Goal: Complete application form: Complete application form

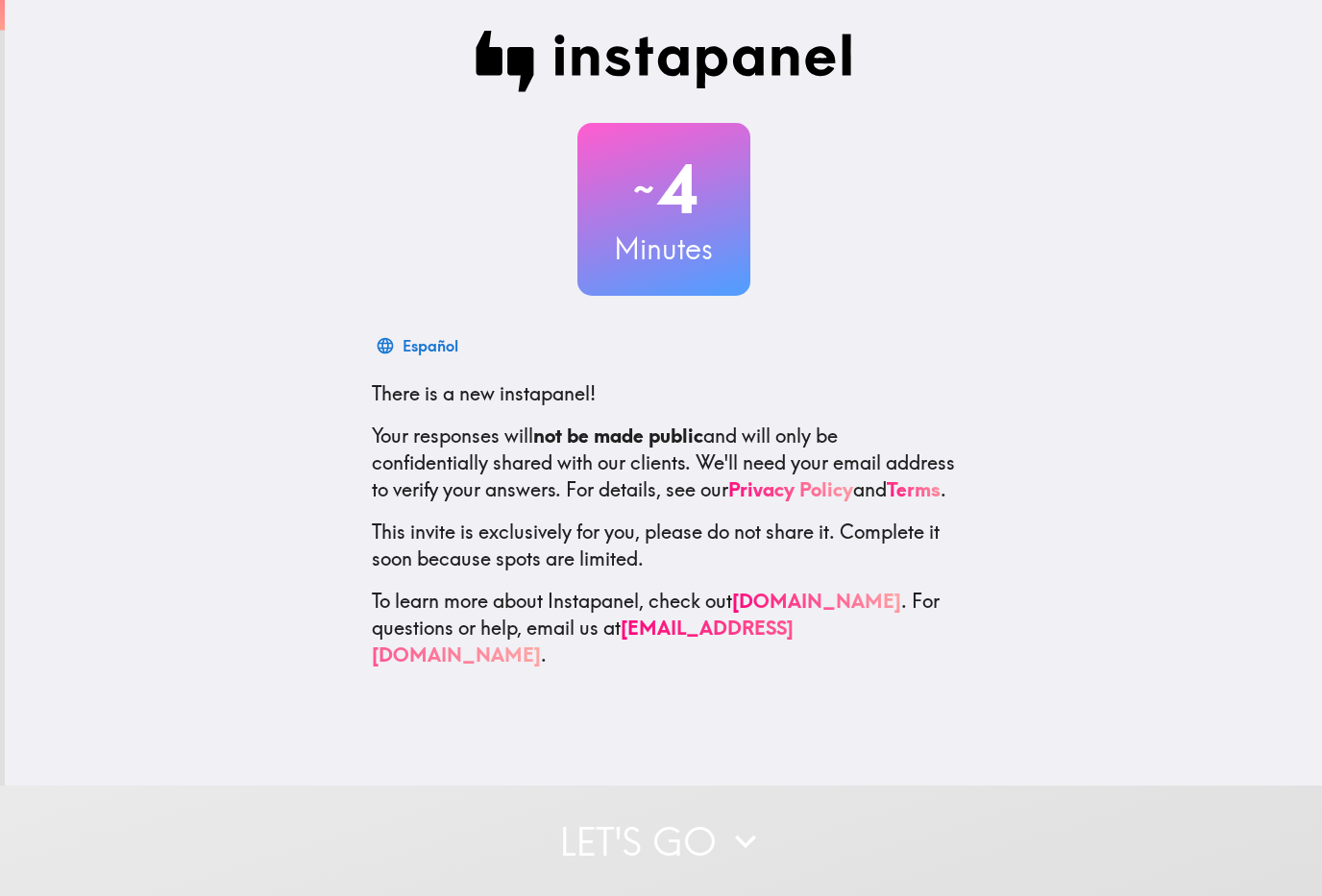
click at [597, 809] on button "Let's go" at bounding box center [661, 841] width 1322 height 110
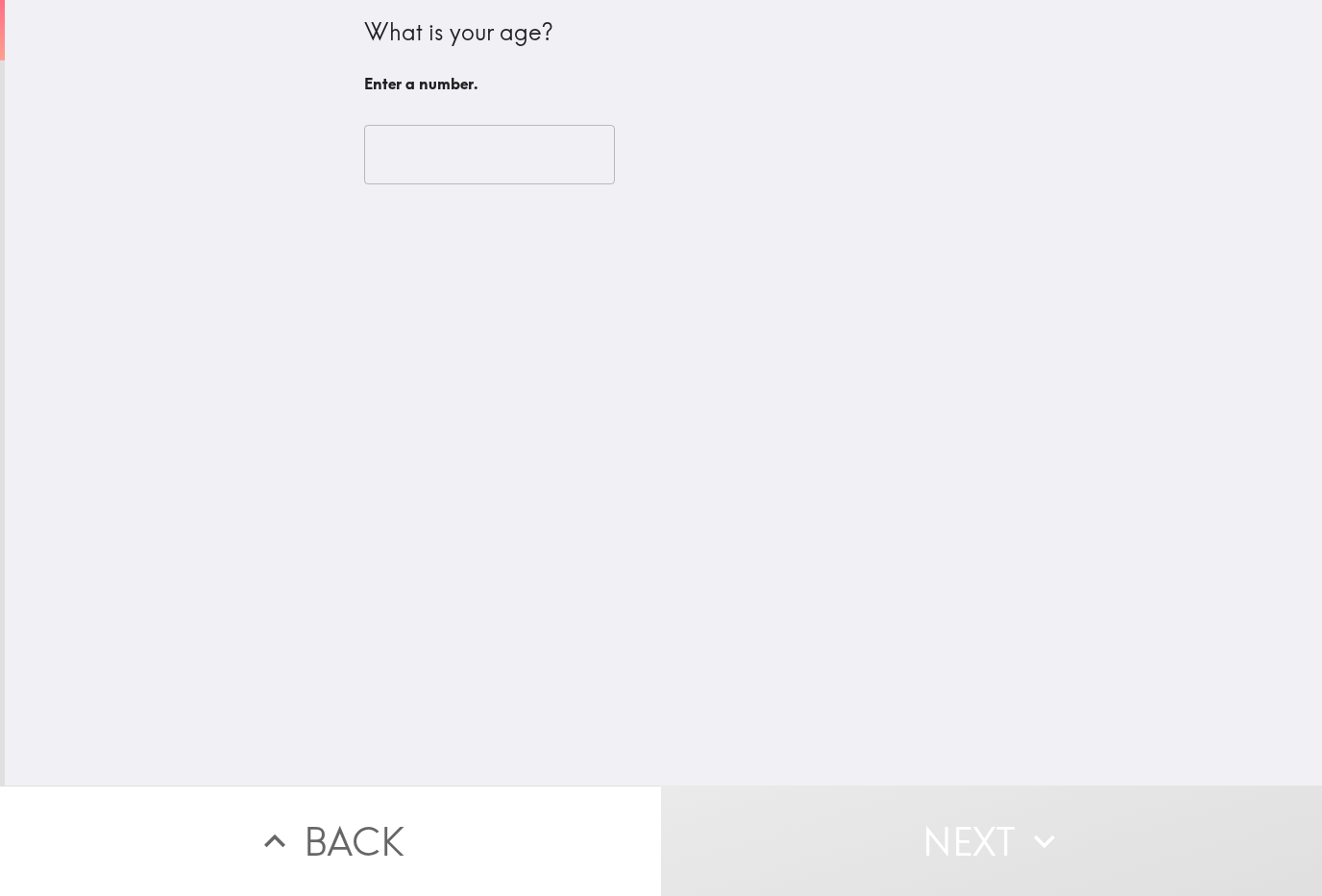
click at [406, 164] on input "number" at bounding box center [489, 155] width 251 height 60
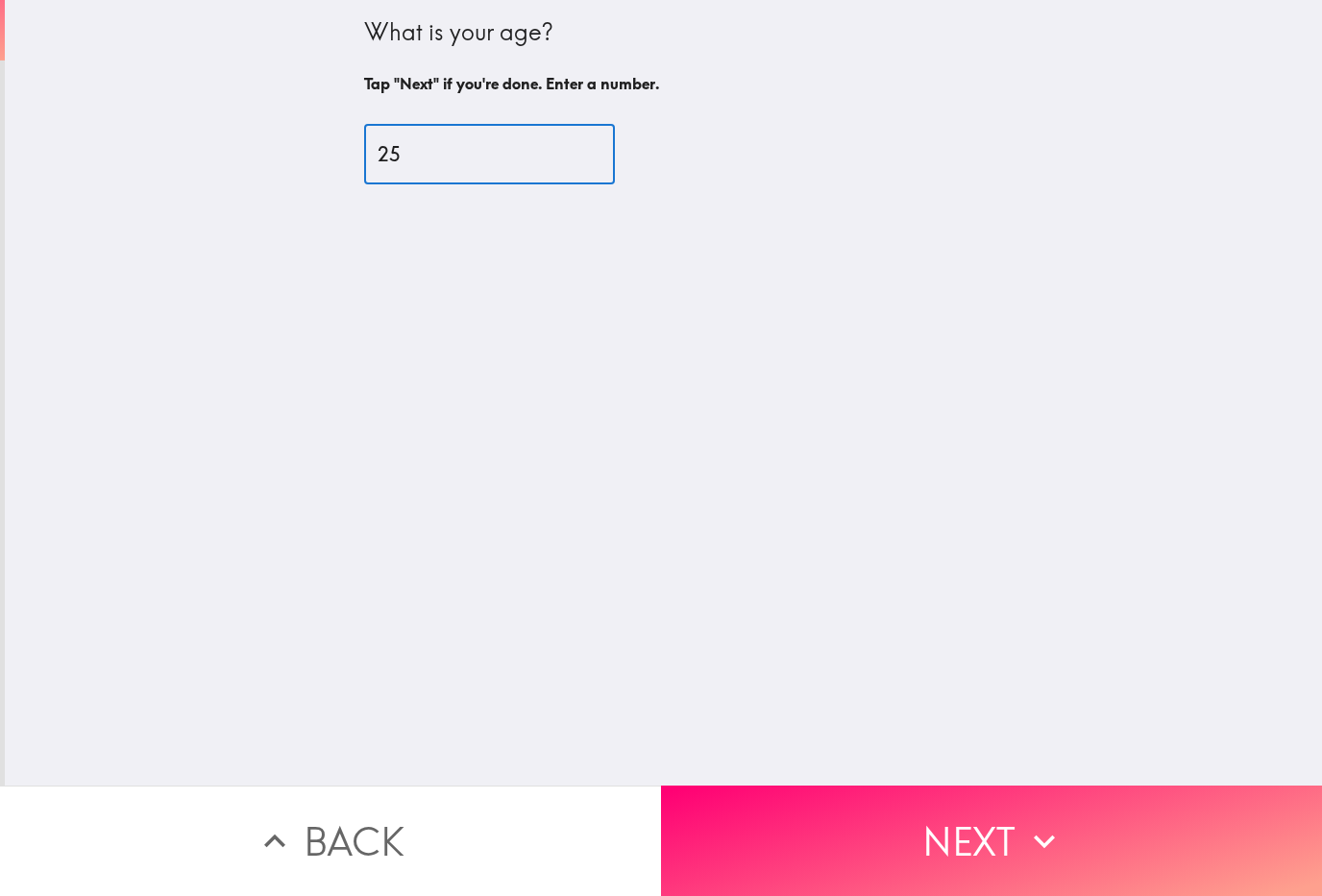
type input "25"
click at [798, 828] on button "Next" at bounding box center [991, 841] width 661 height 110
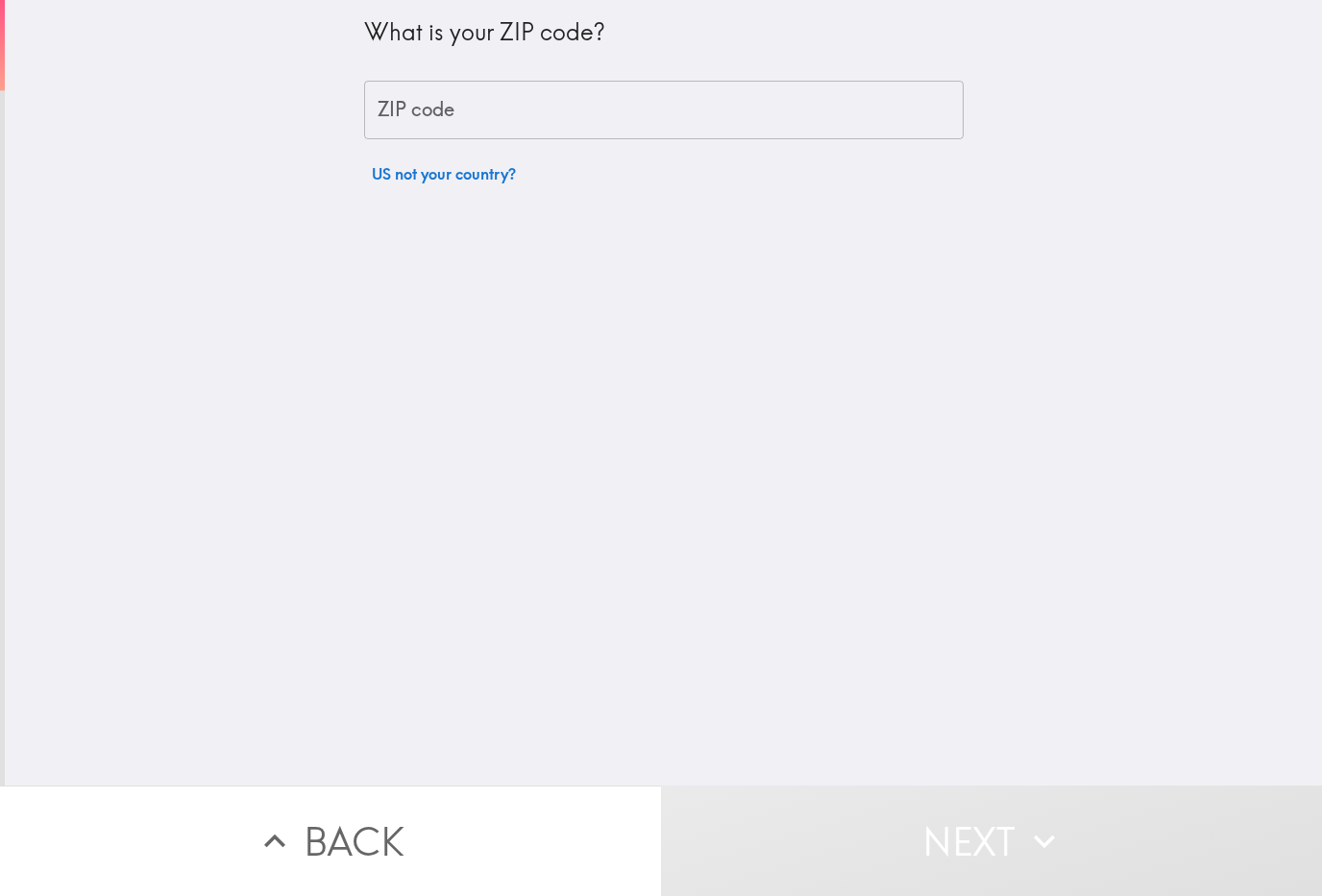
click at [408, 109] on div "ZIP code ZIP code" at bounding box center [664, 110] width 600 height 60
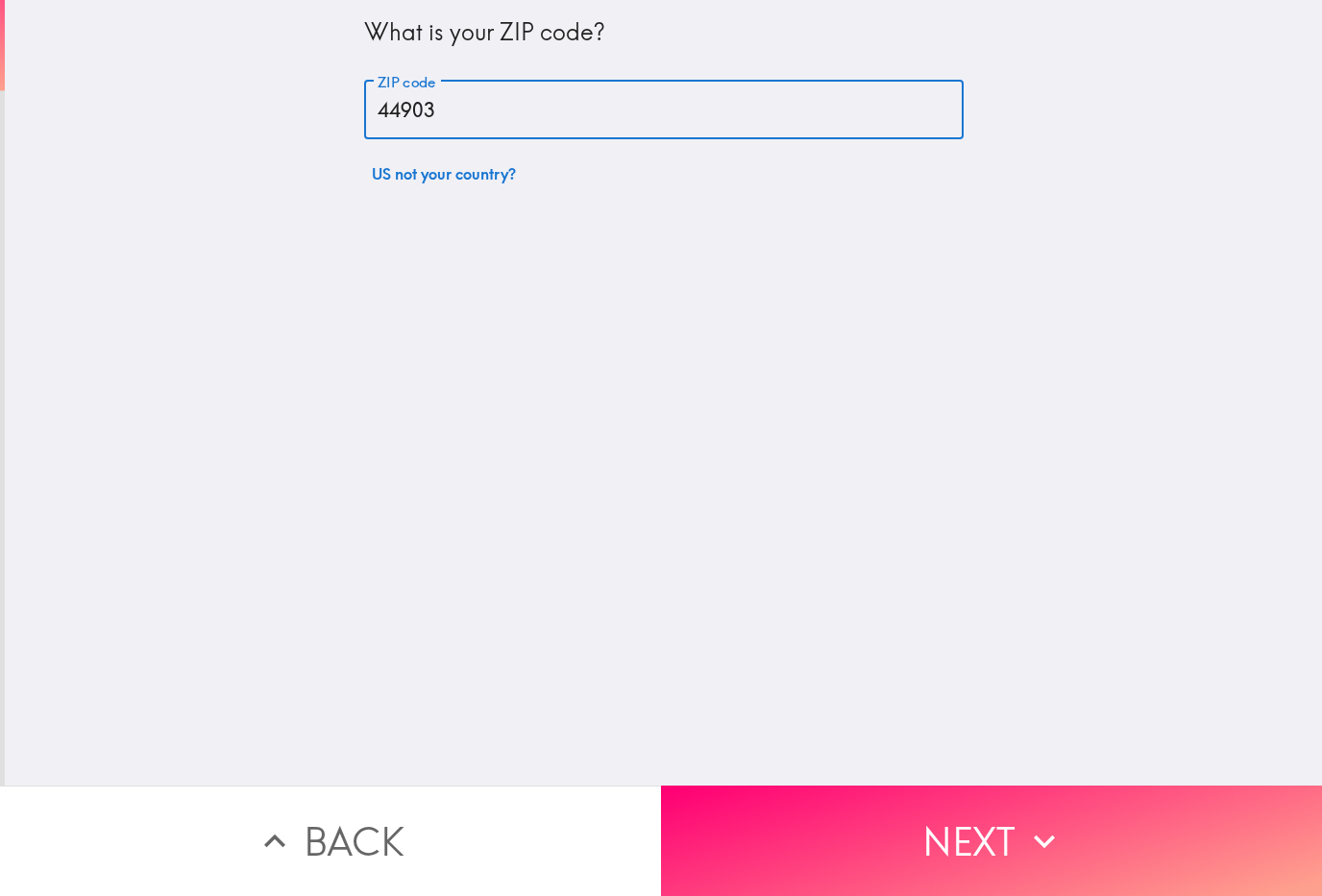
type input "44903"
click at [897, 832] on button "Next" at bounding box center [991, 841] width 661 height 110
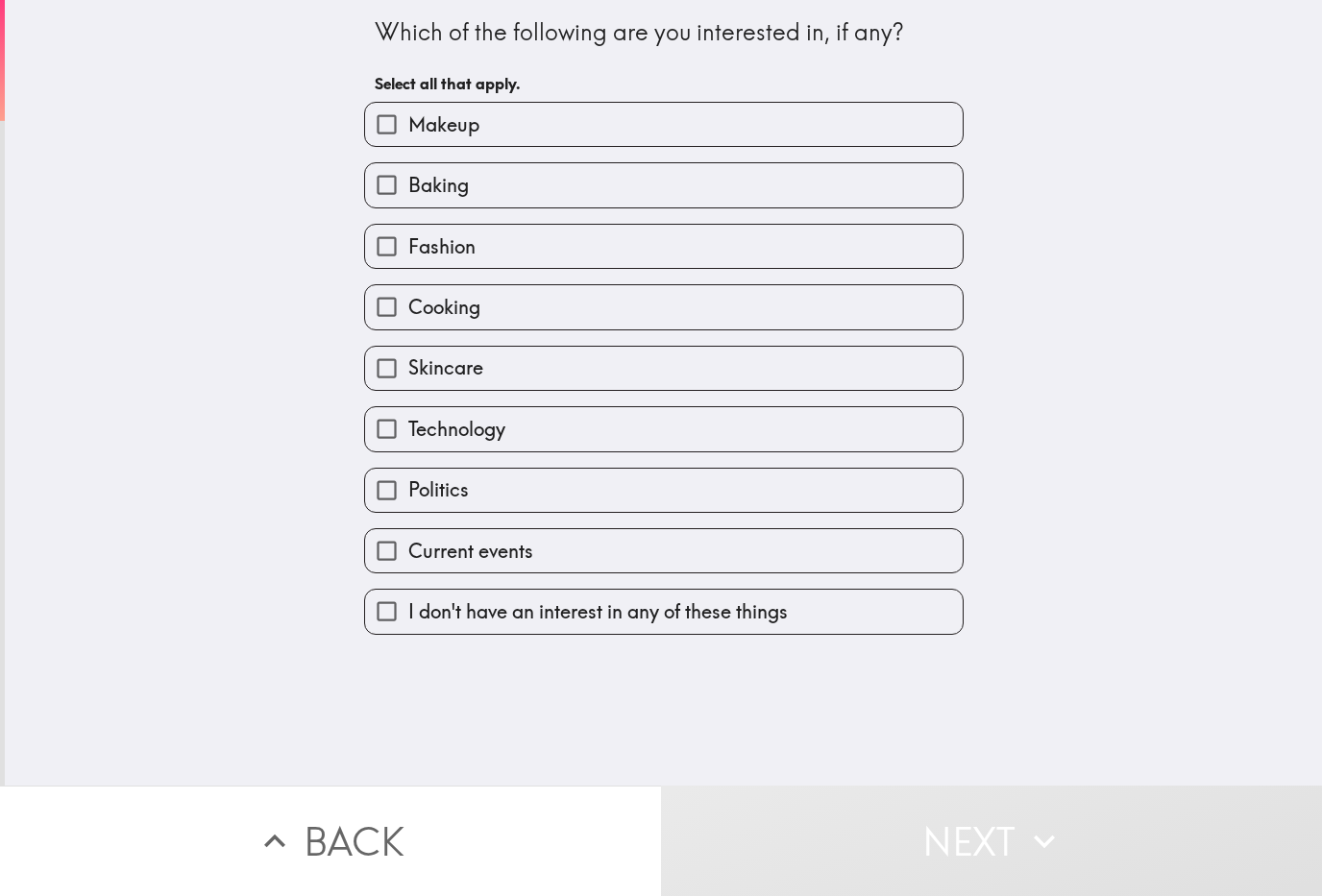
click at [399, 131] on input "Makeup" at bounding box center [386, 124] width 44 height 44
checkbox input "true"
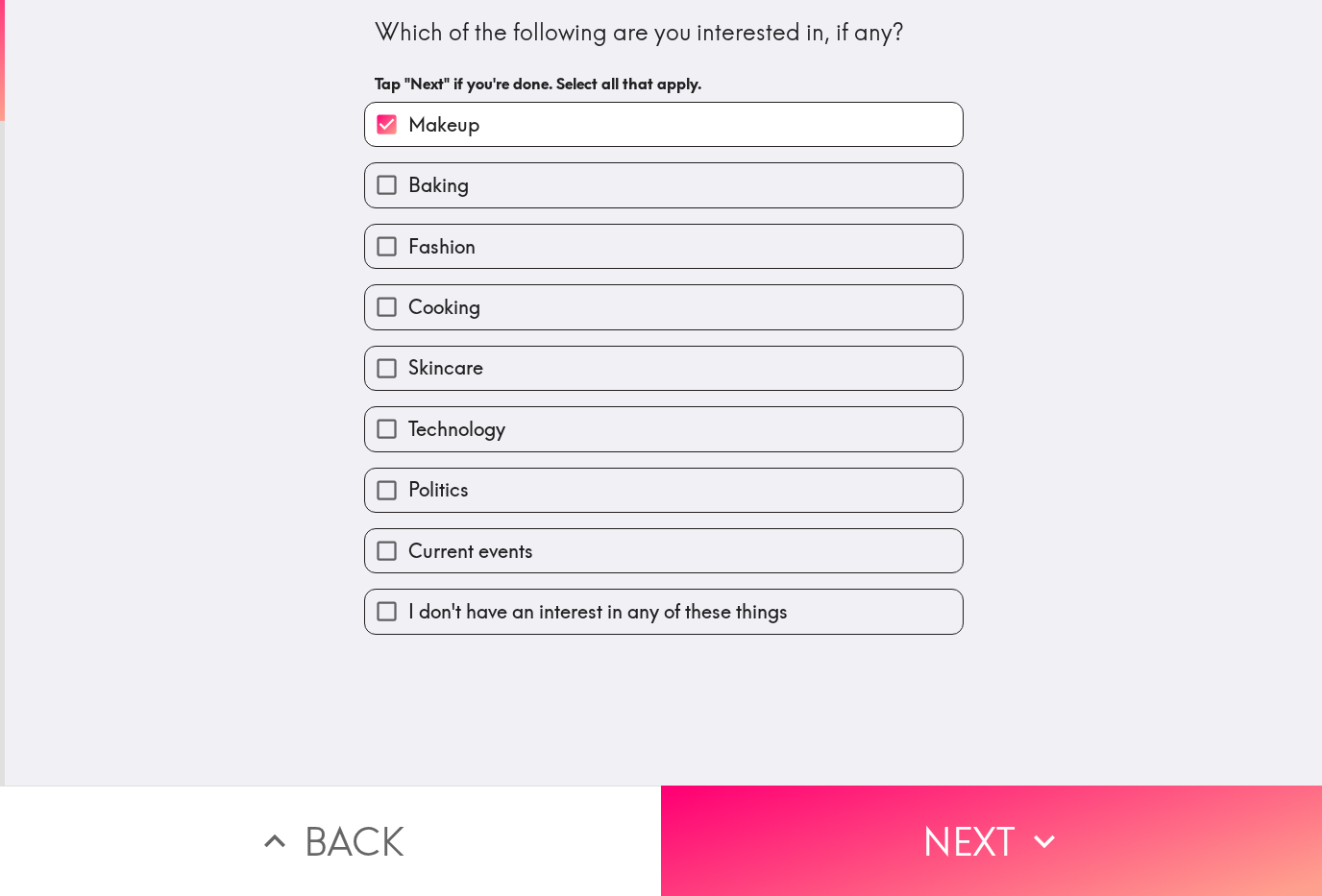
click at [387, 252] on input "Fashion" at bounding box center [386, 246] width 44 height 44
checkbox input "true"
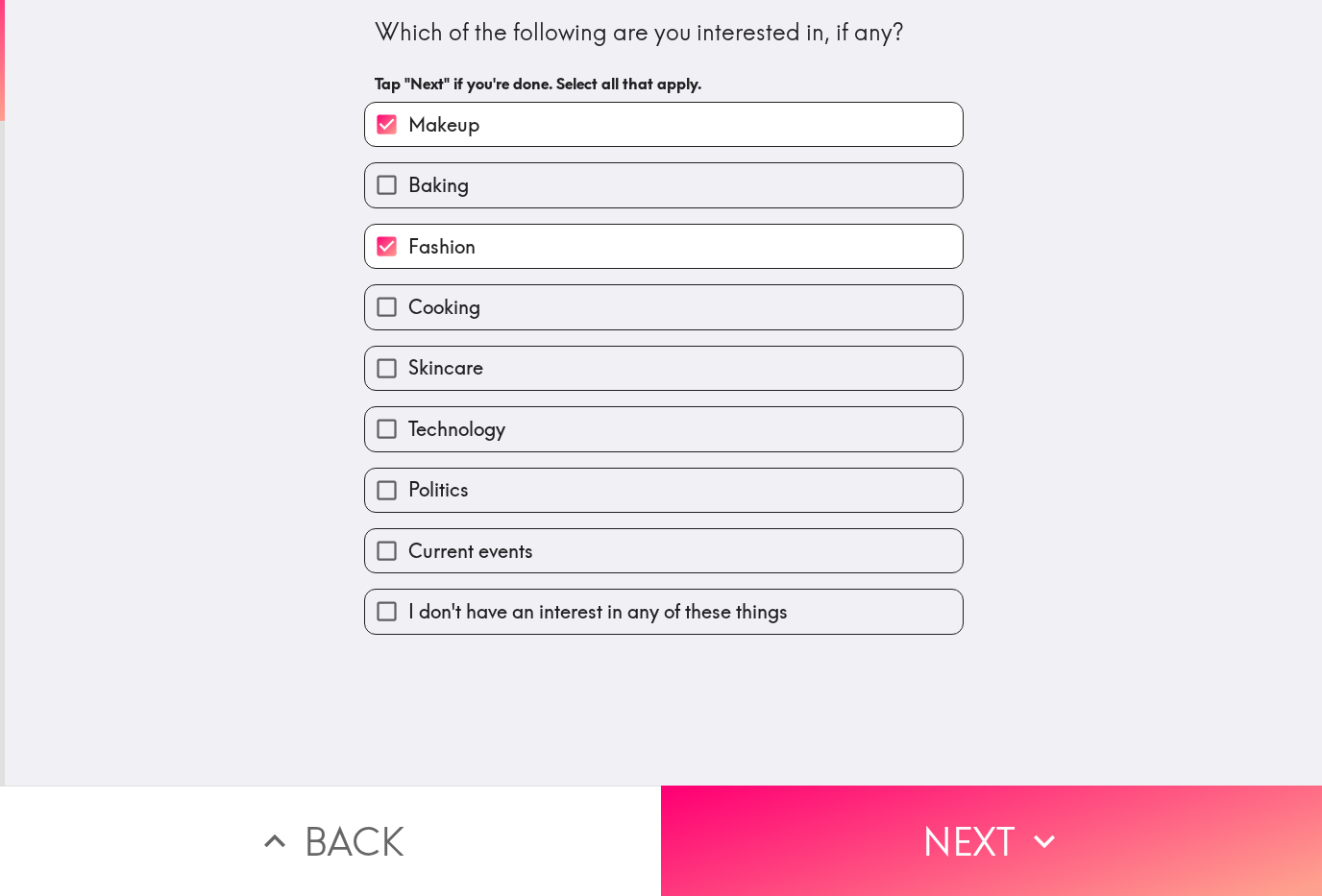
click at [407, 315] on input "Cooking" at bounding box center [386, 307] width 44 height 44
checkbox input "true"
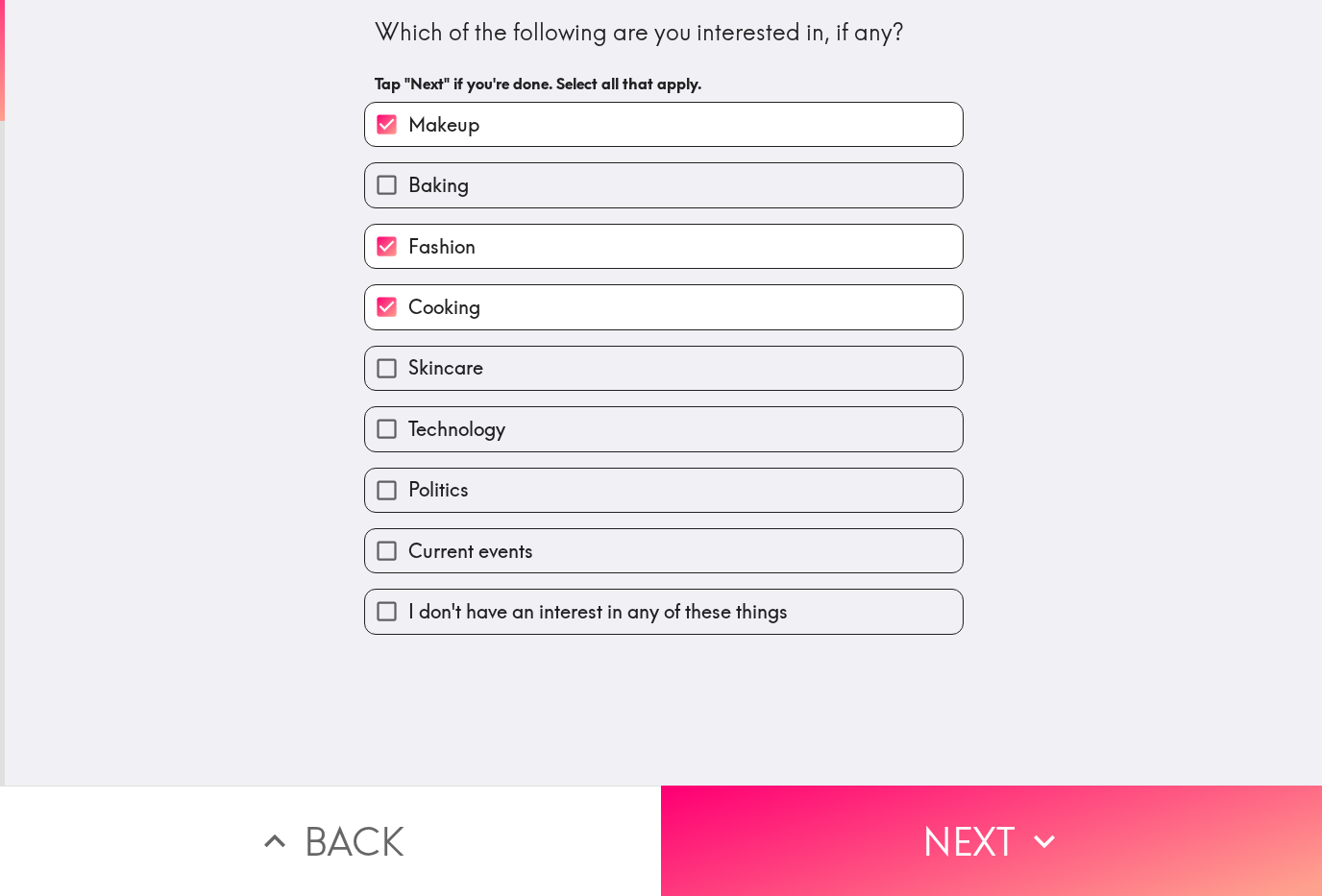
click at [403, 375] on input "Skincare" at bounding box center [386, 368] width 44 height 44
checkbox input "true"
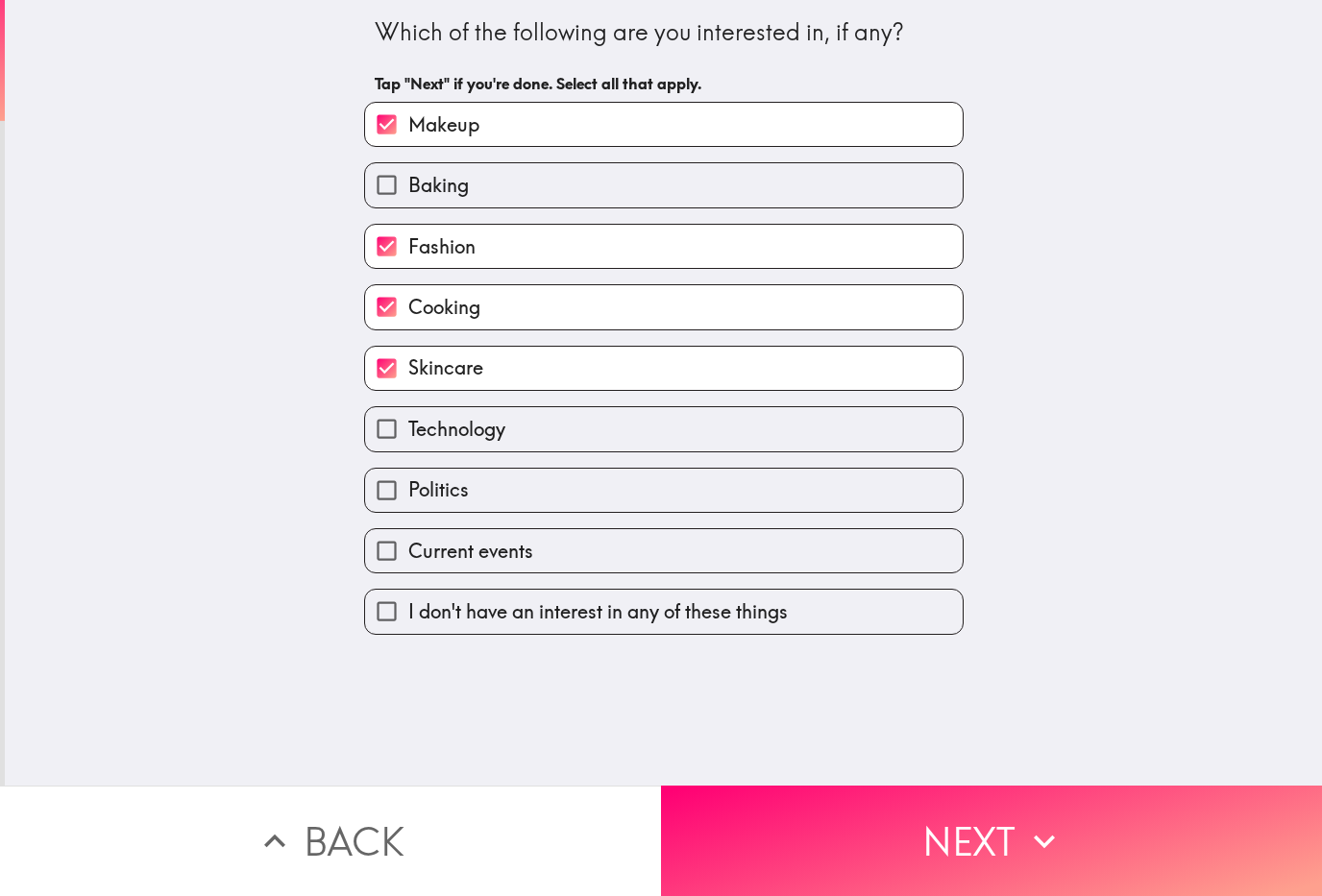
click at [759, 853] on button "Next" at bounding box center [991, 841] width 661 height 110
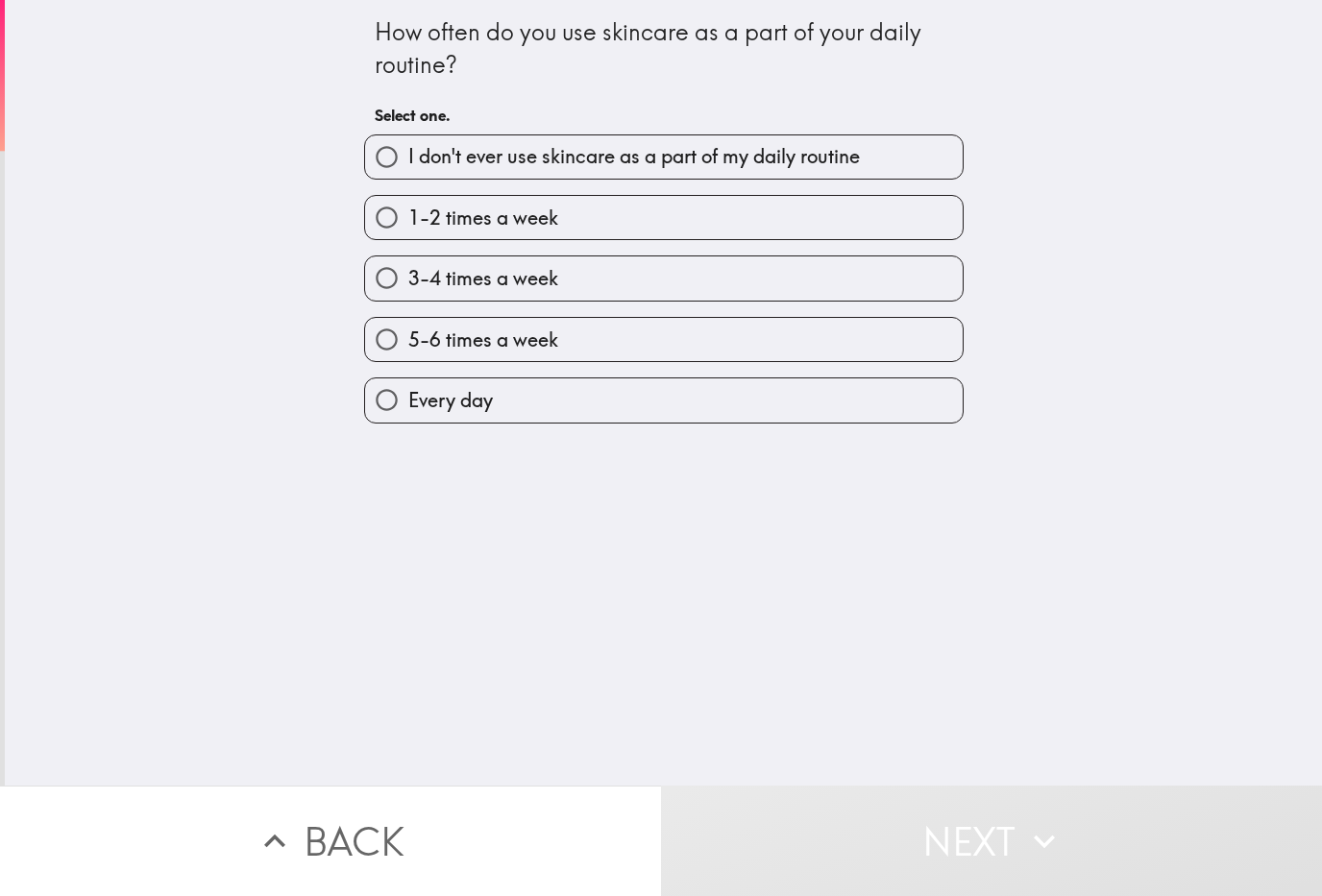
click at [430, 282] on span "3-4 times a week" at bounding box center [483, 279] width 150 height 27
click at [408, 282] on input "3-4 times a week" at bounding box center [386, 278] width 44 height 44
radio input "true"
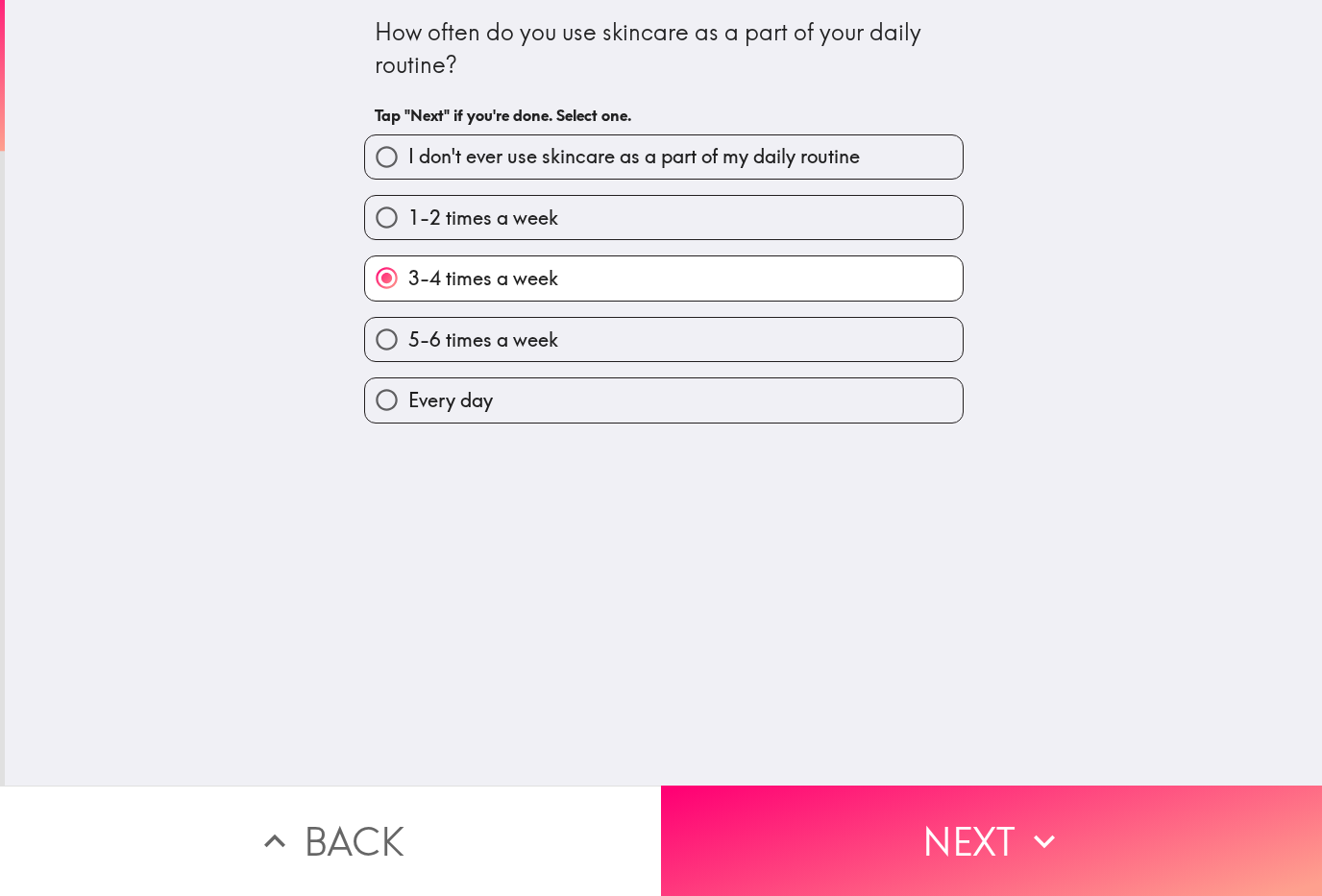
click at [419, 223] on span "1-2 times a week" at bounding box center [483, 218] width 150 height 27
click at [408, 223] on input "1-2 times a week" at bounding box center [386, 218] width 44 height 44
radio input "true"
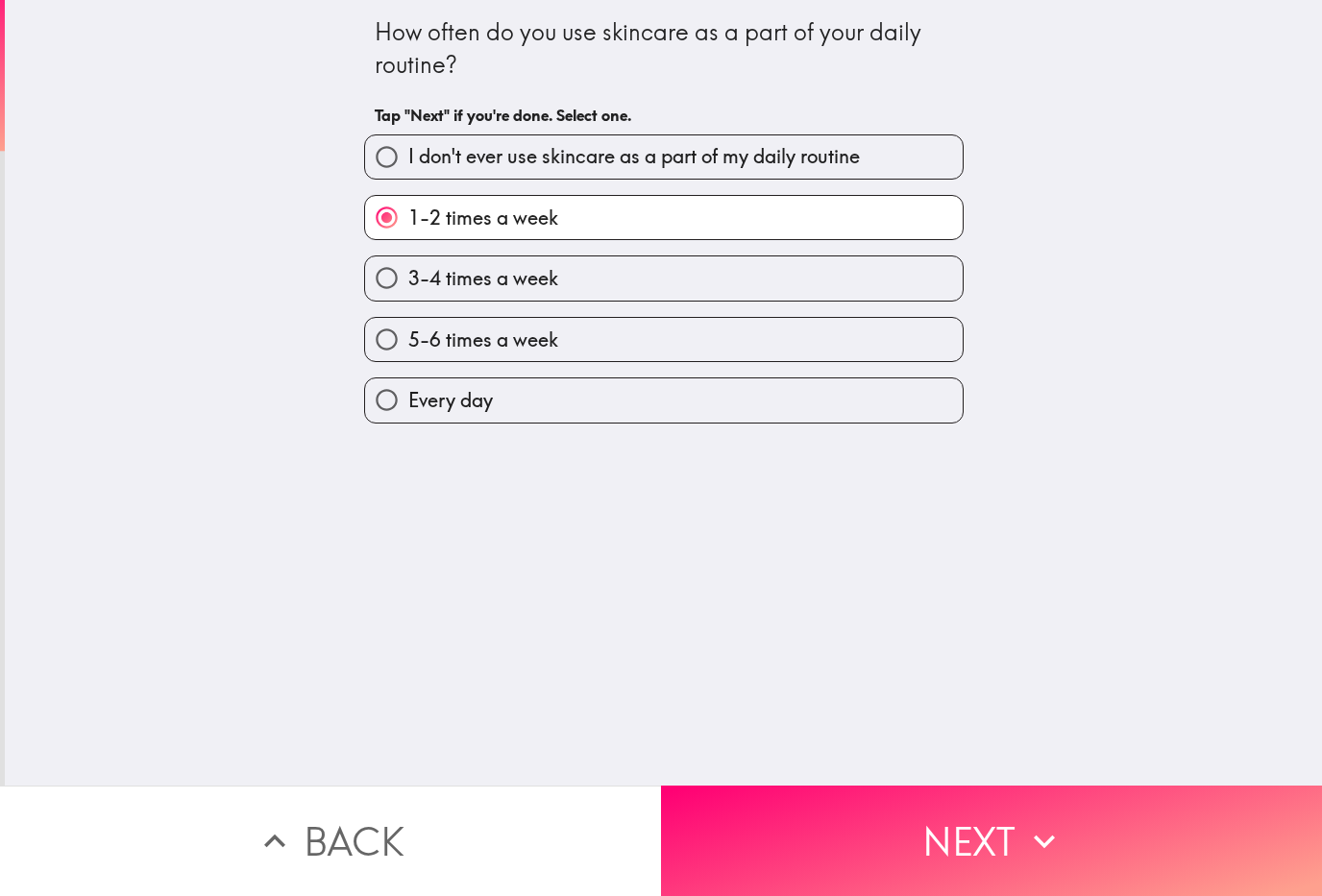
click at [744, 840] on button "Next" at bounding box center [991, 841] width 661 height 110
